Goal: Task Accomplishment & Management: Complete application form

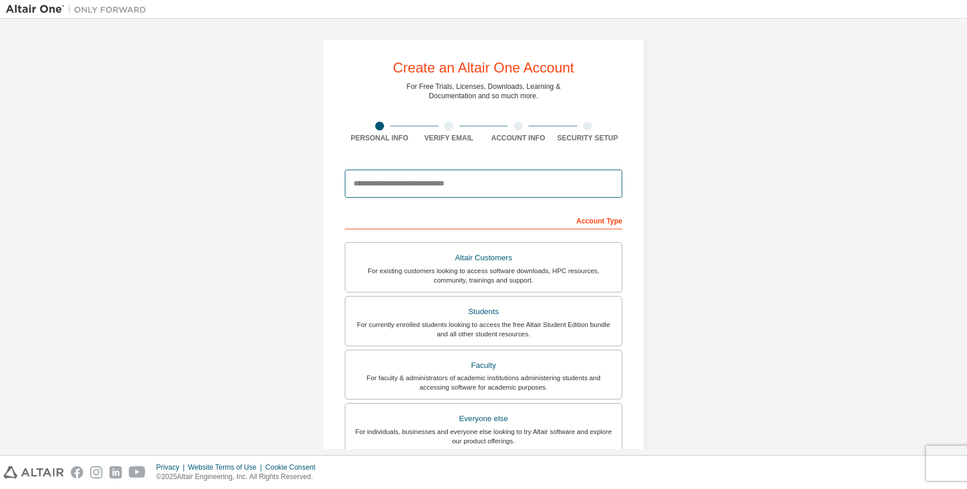
click at [444, 186] on input "email" at bounding box center [483, 184] width 277 height 28
type input "**********"
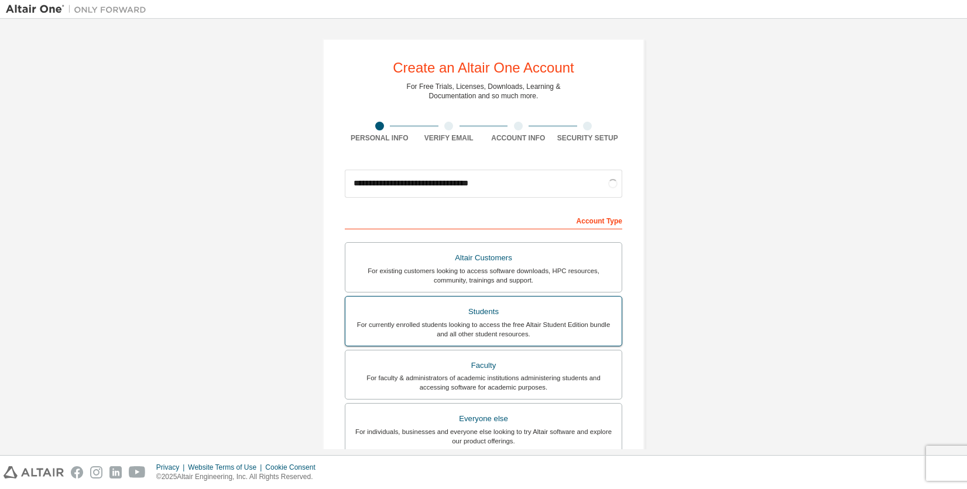
click at [465, 325] on div "For currently enrolled students looking to access the free Altair Student Editi…" at bounding box center [483, 329] width 262 height 19
click at [517, 316] on div "Students" at bounding box center [483, 312] width 262 height 16
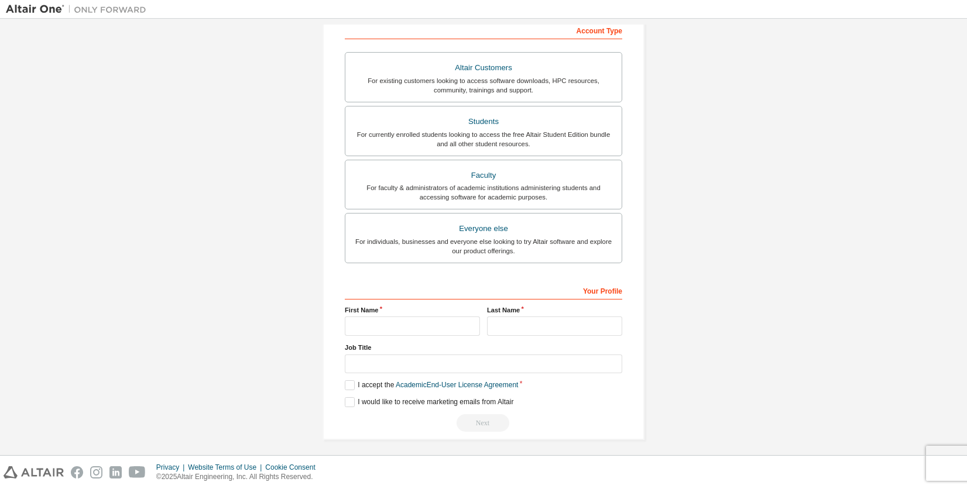
scroll to position [192, 0]
click at [423, 325] on input "text" at bounding box center [412, 324] width 135 height 19
click at [389, 322] on input "text" at bounding box center [412, 324] width 135 height 19
click at [509, 321] on input "text" at bounding box center [554, 324] width 135 height 19
click at [428, 320] on input "text" at bounding box center [412, 324] width 135 height 19
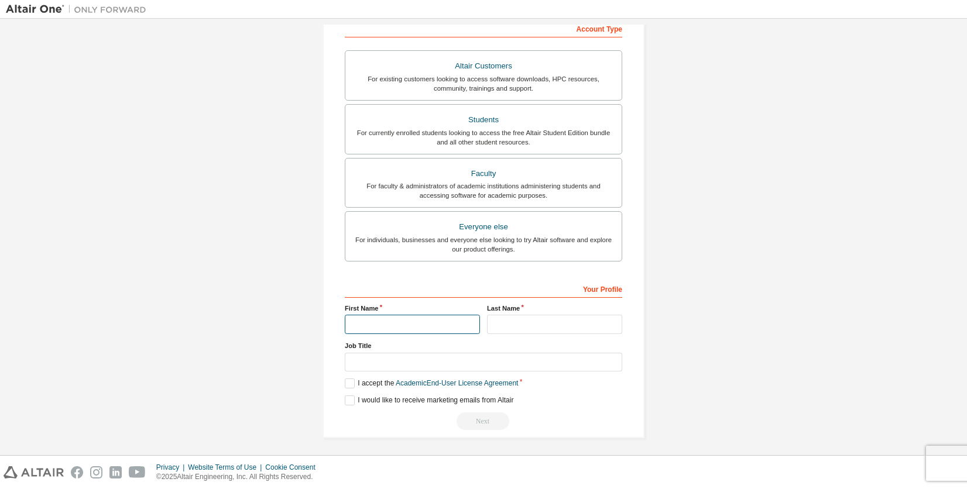
click at [410, 328] on input "text" at bounding box center [412, 324] width 135 height 19
type input "*"
type input "***"
click at [524, 324] on input "text" at bounding box center [554, 324] width 135 height 19
type input "******"
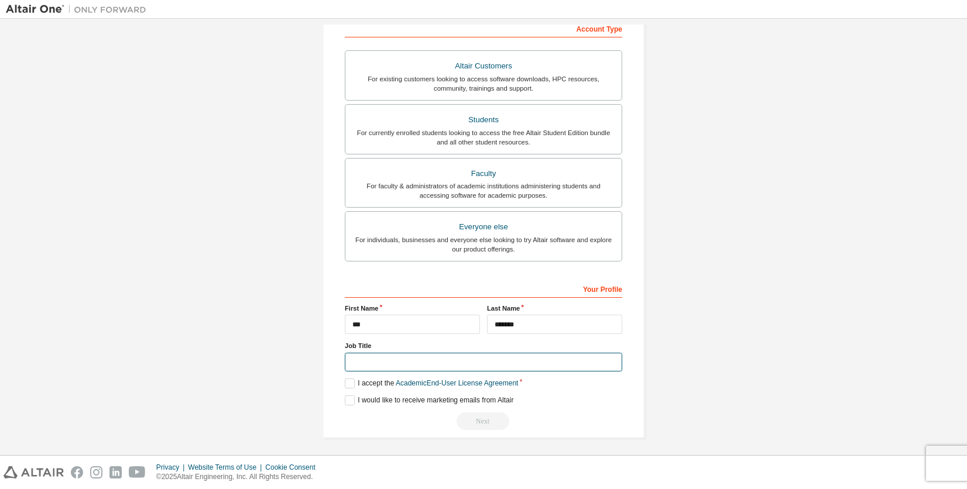
click at [426, 363] on input "text" at bounding box center [483, 362] width 277 height 19
type input "****"
click at [345, 383] on label "I accept the Academic End-User License Agreement" at bounding box center [431, 384] width 173 height 10
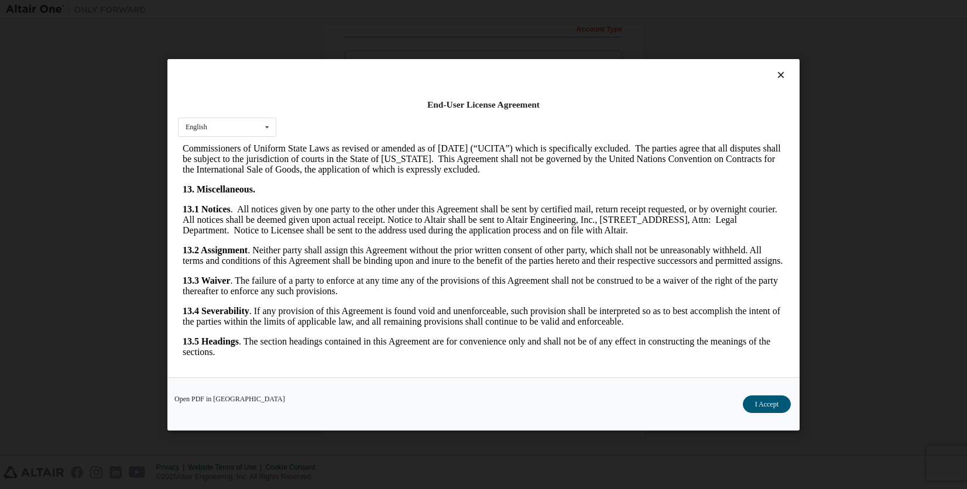
scroll to position [1880, 0]
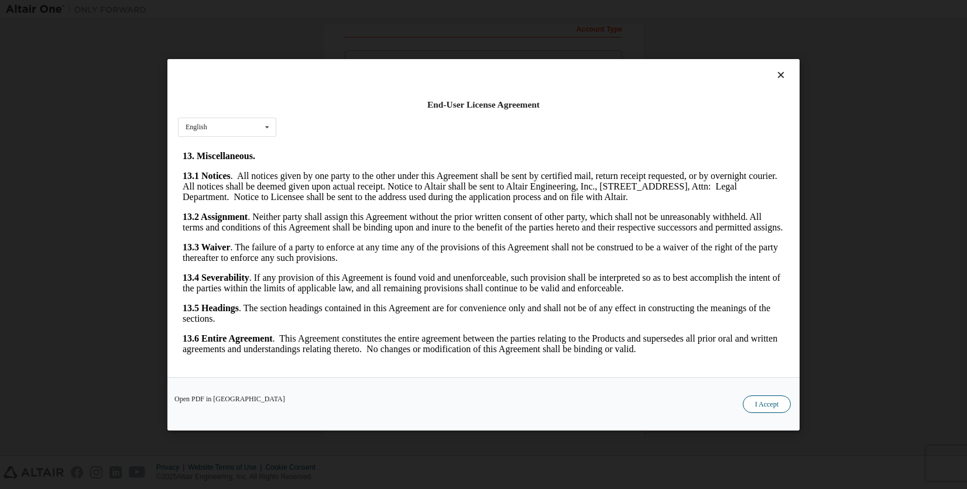
click at [745, 406] on button "I Accept" at bounding box center [767, 404] width 48 height 18
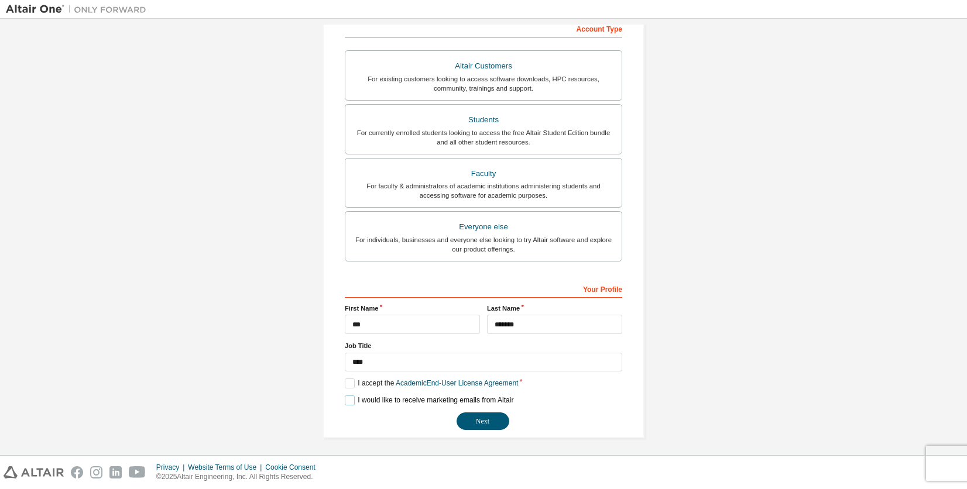
click at [347, 396] on label "I would like to receive marketing emails from Altair" at bounding box center [429, 401] width 169 height 10
click at [496, 414] on button "Next" at bounding box center [482, 422] width 53 height 18
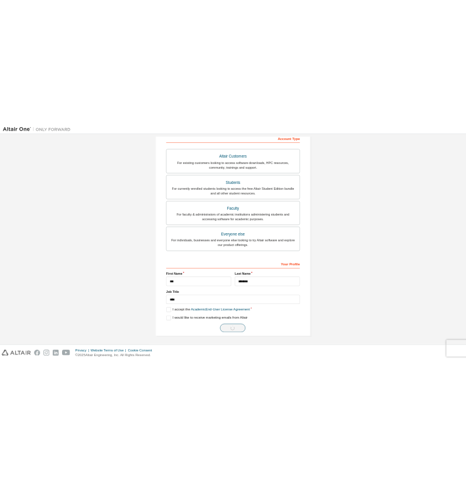
scroll to position [0, 0]
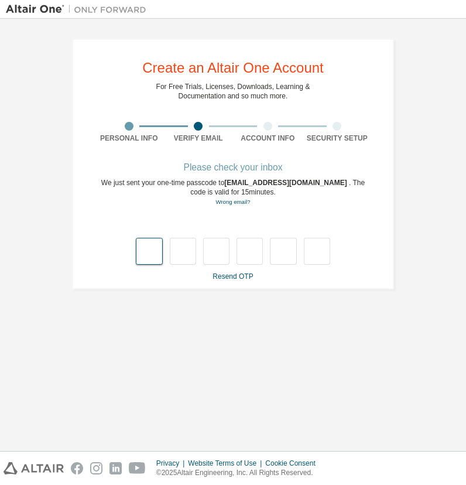
click at [154, 256] on input "text" at bounding box center [149, 251] width 26 height 27
type input "*"
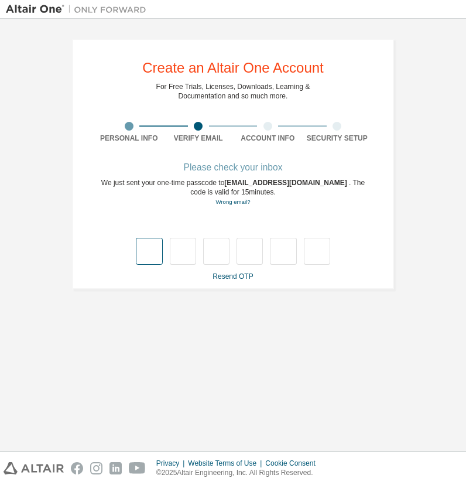
type input "*"
